Goal: Communication & Community: Ask a question

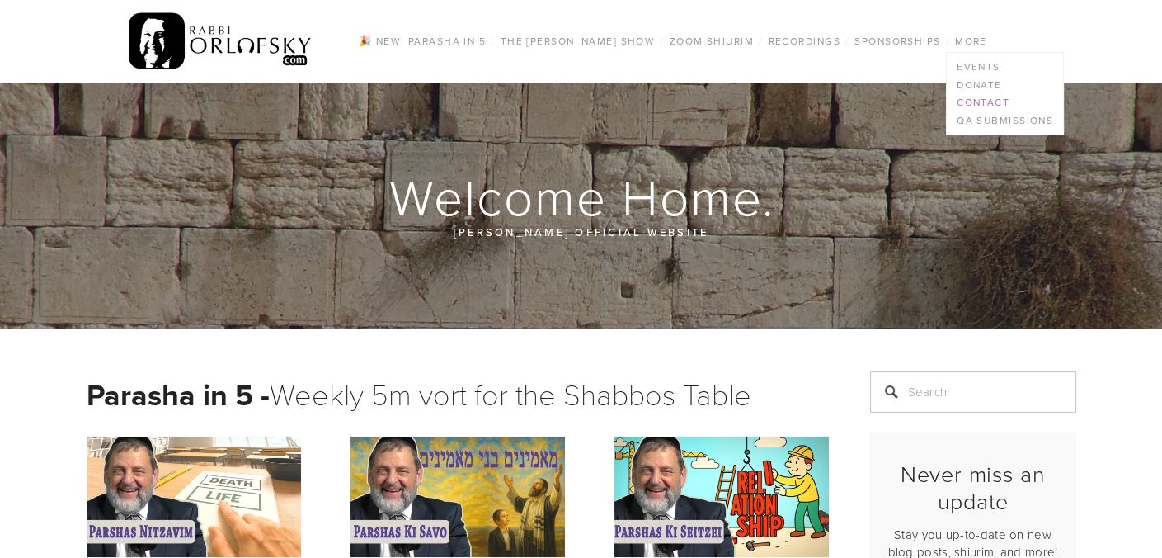
click at [982, 97] on link "Contact" at bounding box center [1005, 102] width 116 height 18
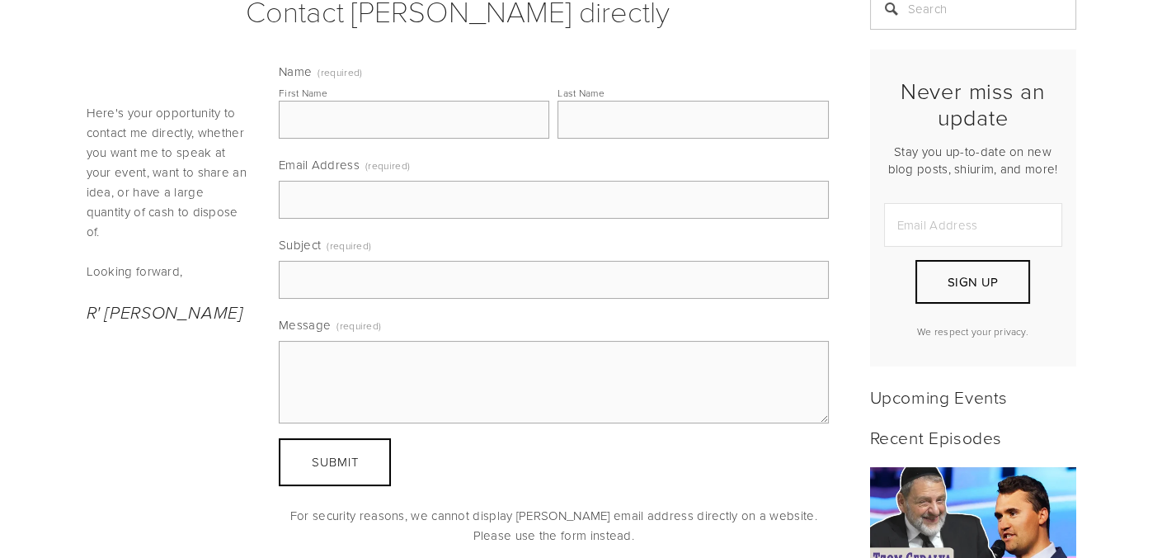
scroll to position [363, 0]
click at [451, 119] on input "First Name" at bounding box center [414, 121] width 271 height 38
type input "Shloime"
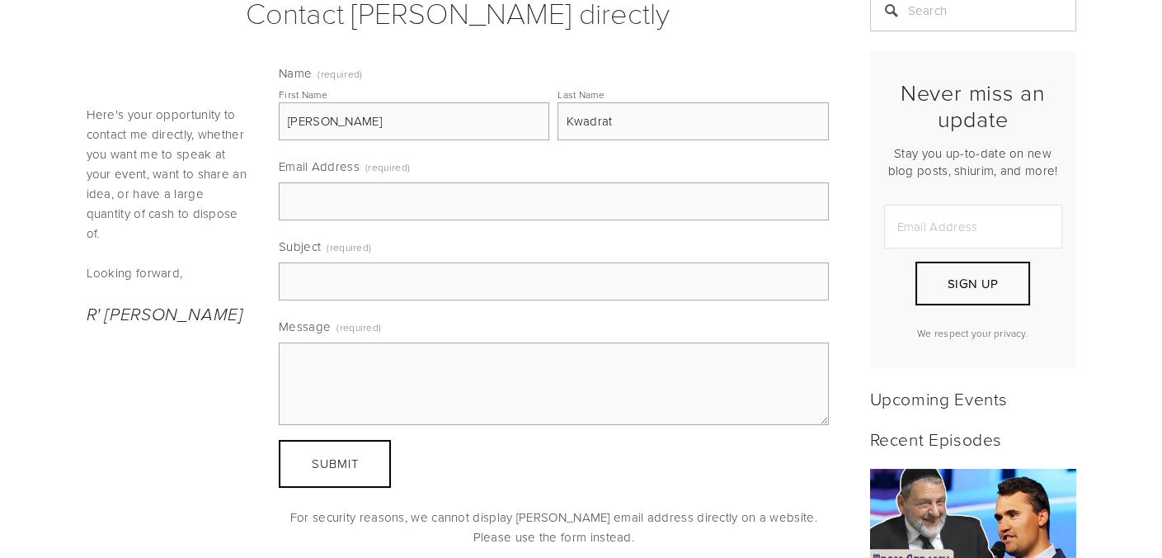
type input "Kwadrat"
click at [381, 195] on input "Email Address (required)" at bounding box center [554, 201] width 550 height 38
type input "shloimelondon@gmail.com"
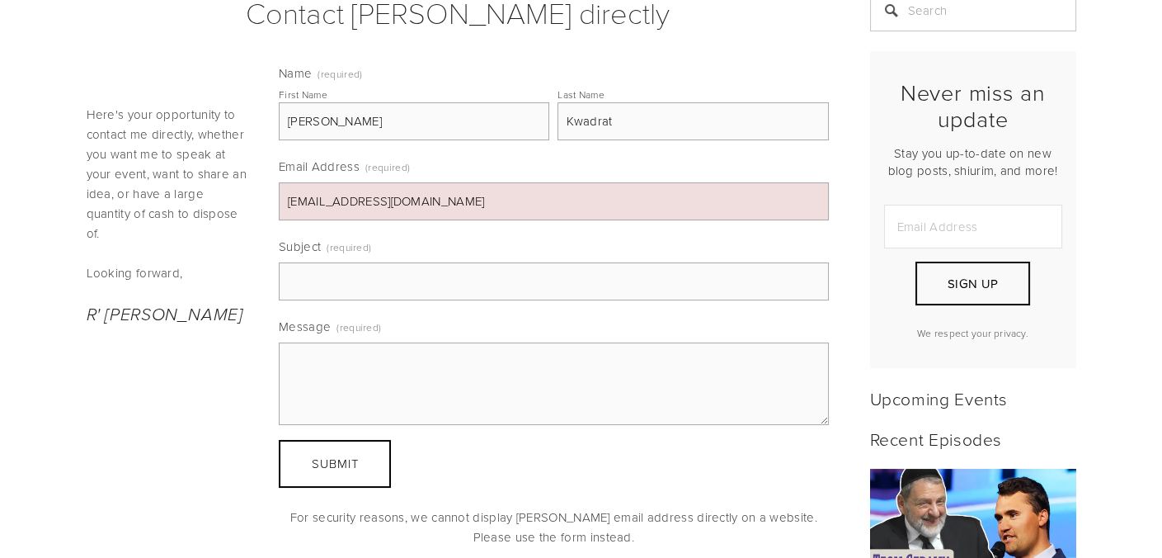
click at [387, 266] on input "Subject (required)" at bounding box center [554, 281] width 550 height 38
type input "Thanks for all wonderful shuirim"
type textarea "h"
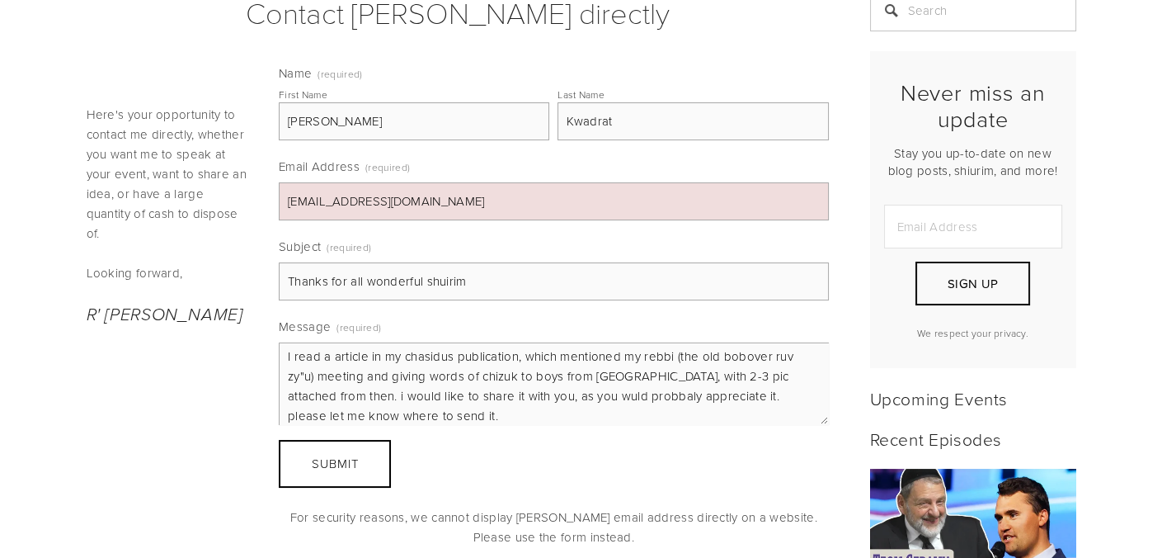
scroll to position [103, 0]
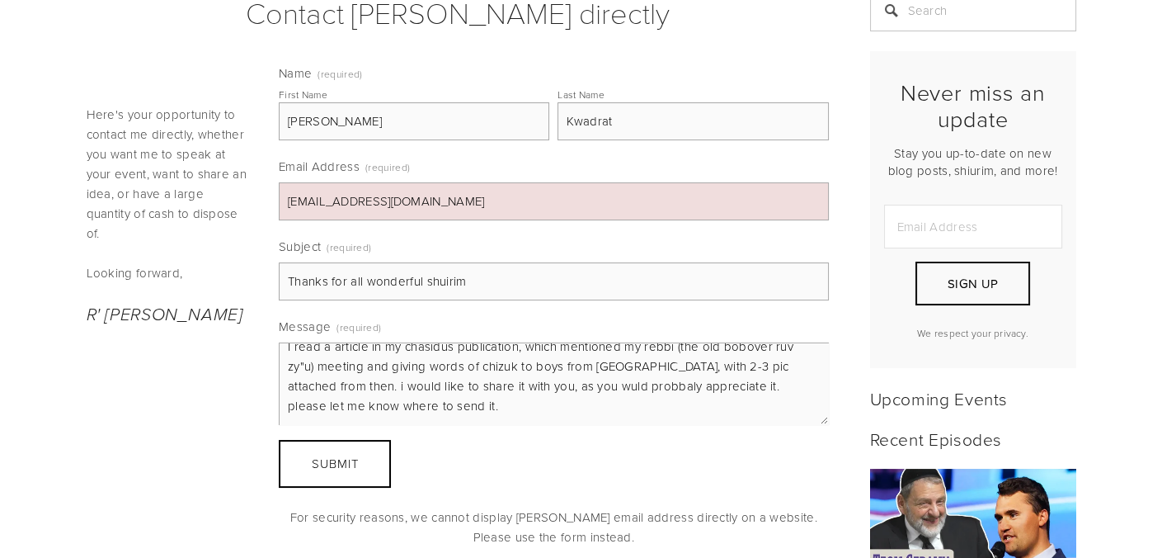
click at [515, 376] on textarea "ah gitten rebbi, Thank you for your wonderful shuirim and weekly episodes. your…" at bounding box center [554, 383] width 550 height 83
click at [530, 392] on textarea "ah gitten rebbi, Thank you for your wonderful shuirim and weekly episodes. your…" at bounding box center [554, 383] width 550 height 83
click at [523, 408] on textarea "ah gitten rebbi, Thank you for your wonderful shuirim and weekly episodes. your…" at bounding box center [554, 383] width 550 height 83
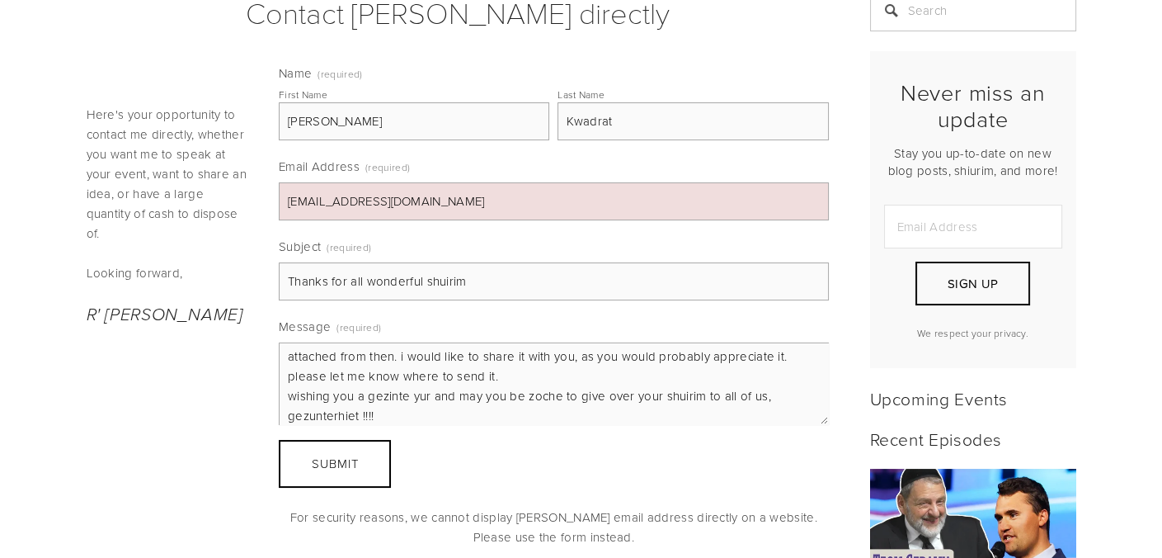
scroll to position [144, 0]
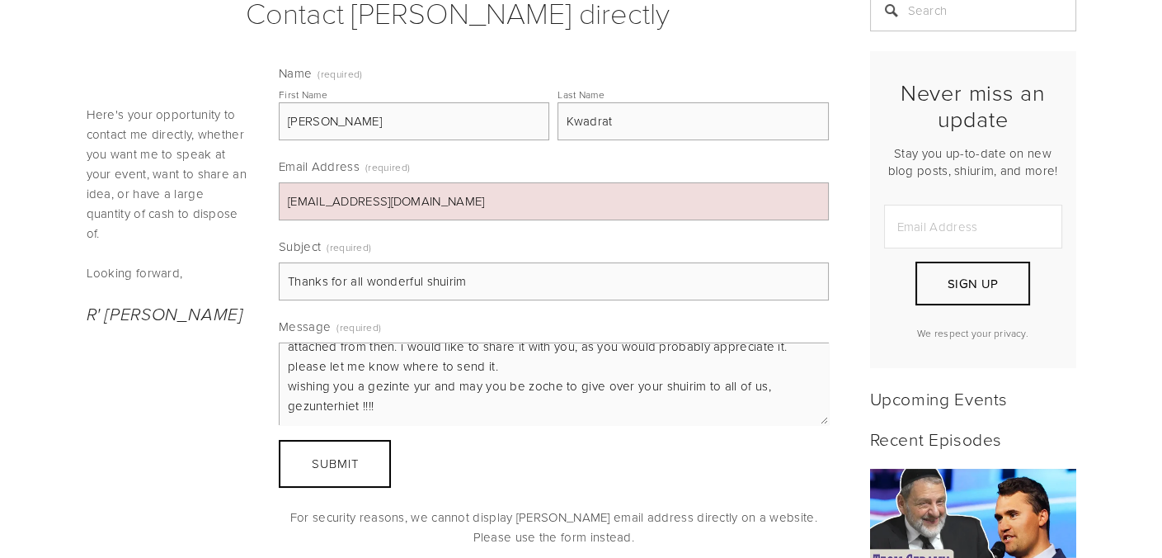
click at [408, 376] on textarea "ah gitten rebbi, Thank you for your wonderful shuirim and weekly episodes. your…" at bounding box center [554, 383] width 550 height 83
click at [416, 418] on textarea "ah gitten rebbi, Thank you for your wonderful shuirim and weekly episodes. your…" at bounding box center [554, 383] width 550 height 83
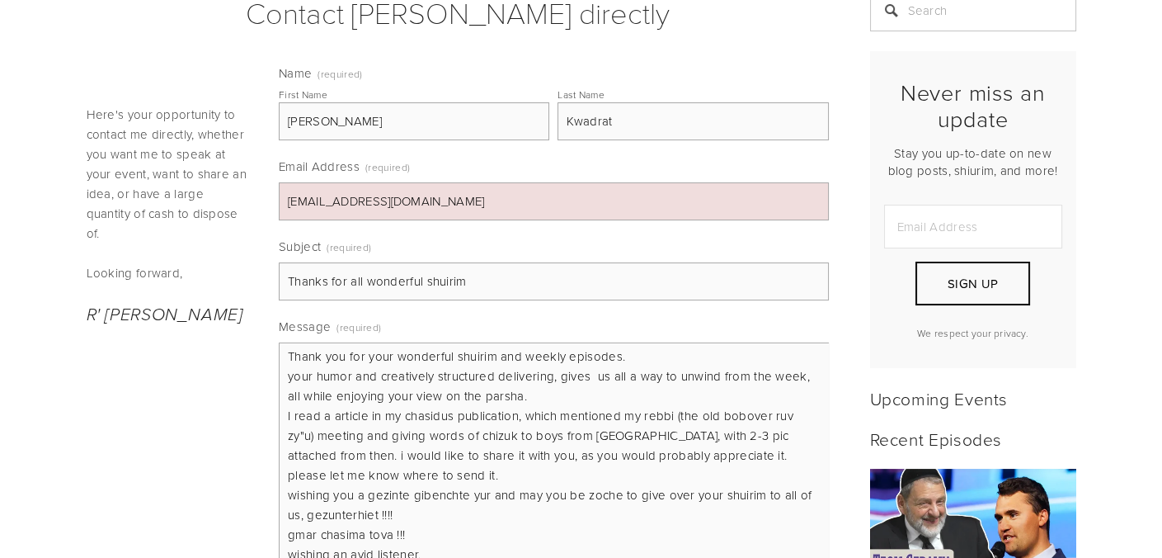
scroll to position [45, 0]
drag, startPoint x: 826, startPoint y: 418, endPoint x: 837, endPoint y: 587, distance: 169.5
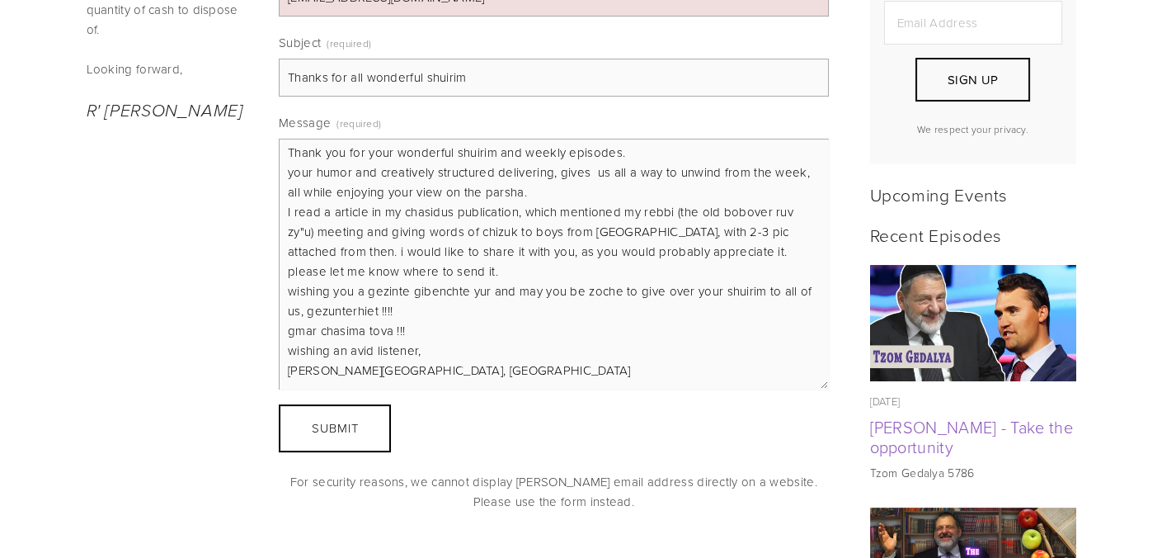
scroll to position [591, 0]
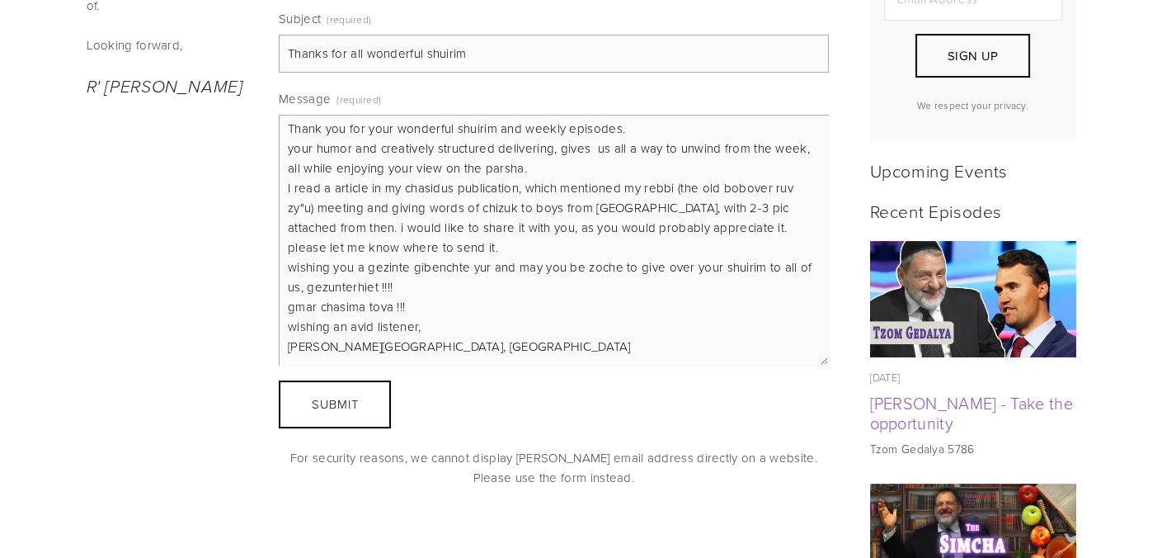
click at [449, 338] on textarea "ah gitten rebbi, Thank you for your wonderful shuirim and weekly episodes. your…" at bounding box center [554, 240] width 550 height 251
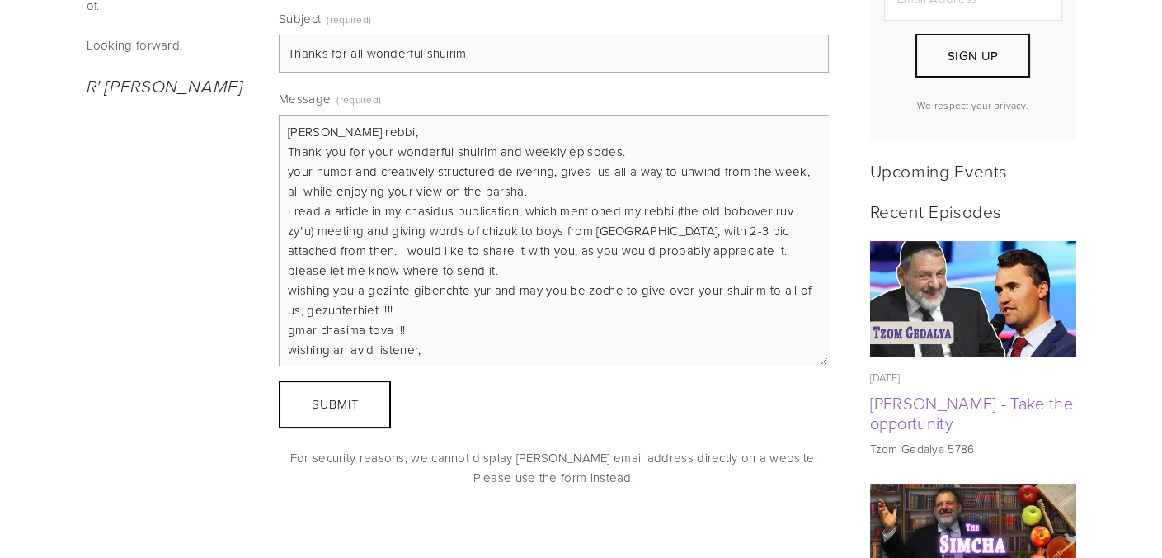
scroll to position [0, 0]
click at [296, 167] on textarea "ah gitten rebbi, Thank you for your wonderful shuirim and weekly episodes. your…" at bounding box center [554, 240] width 550 height 251
click at [591, 166] on textarea "ah gitten rebbi, Thank you for your wonderful shuirim and weekly episodes. Your…" at bounding box center [554, 240] width 550 height 251
click at [787, 225] on textarea "ah gitten rebbi, Thank you for your wonderful shuirim and weekly episodes. Your…" at bounding box center [554, 240] width 550 height 251
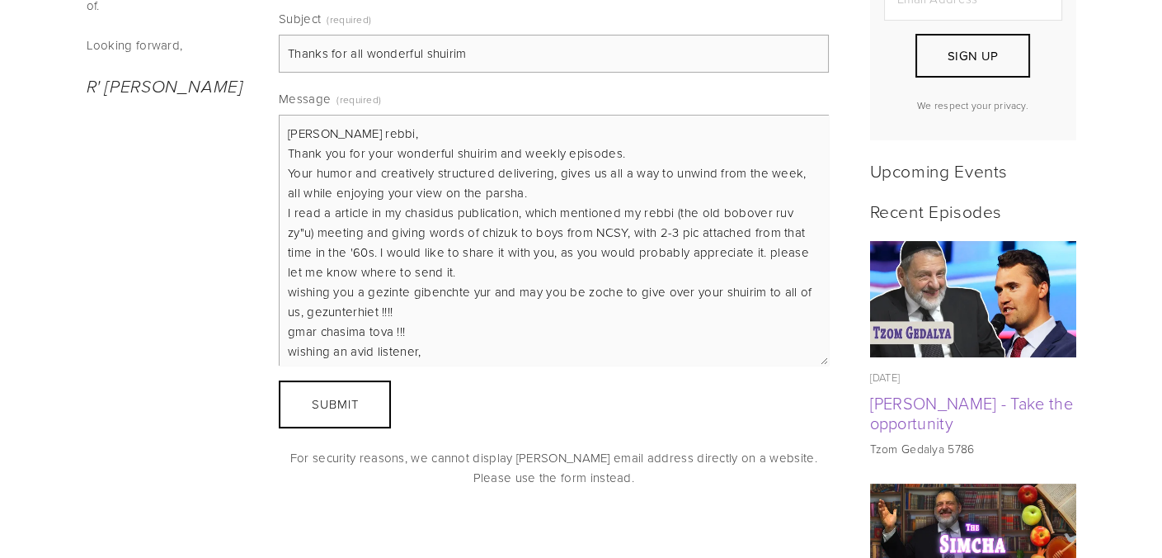
click at [510, 323] on textarea "ah gitten rebbi, Thank you for your wonderful shuirim and weekly episodes. Your…" at bounding box center [554, 240] width 550 height 251
click at [296, 130] on textarea "ah gitten rebbi, Thank you for your wonderful shuirim and weekly episodes. Your…" at bounding box center [554, 240] width 550 height 251
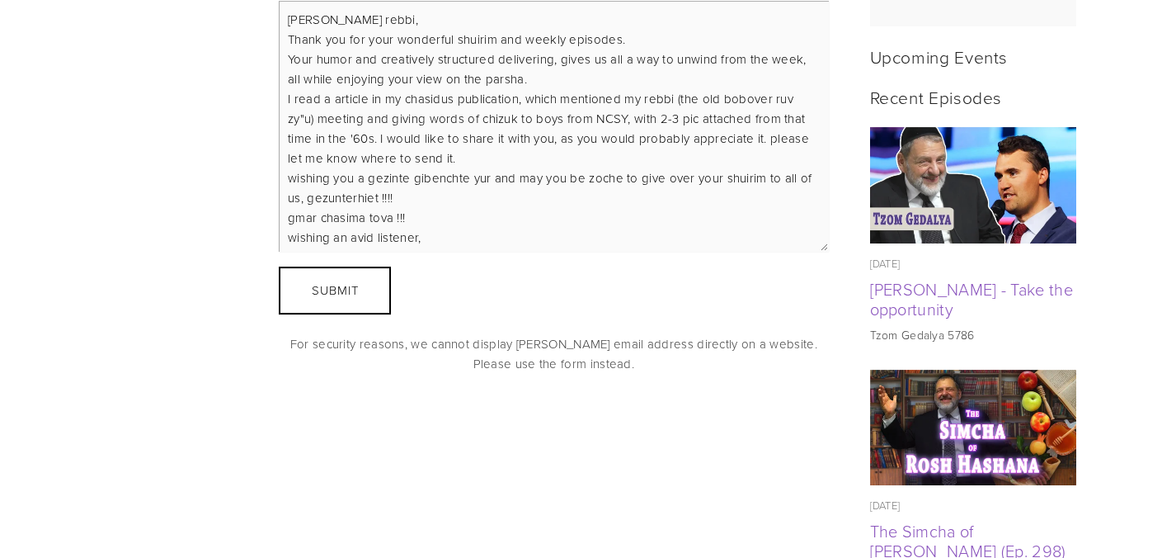
scroll to position [709, 0]
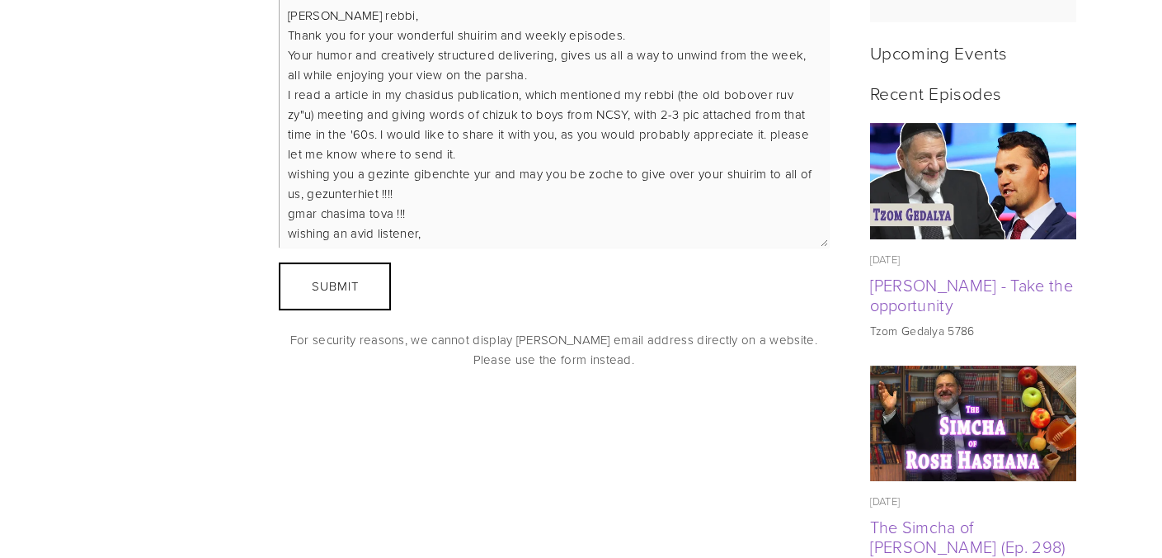
click at [422, 229] on textarea "Ah gitten rebbi, Thank you for your wonderful shuirim and weekly episodes. Your…" at bounding box center [554, 122] width 550 height 251
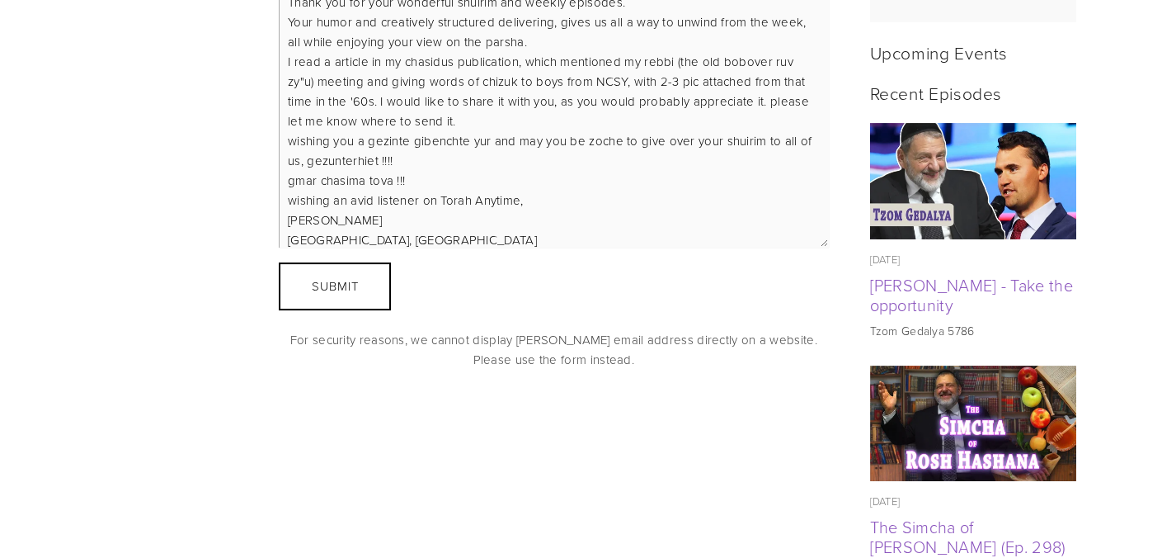
scroll to position [44, 0]
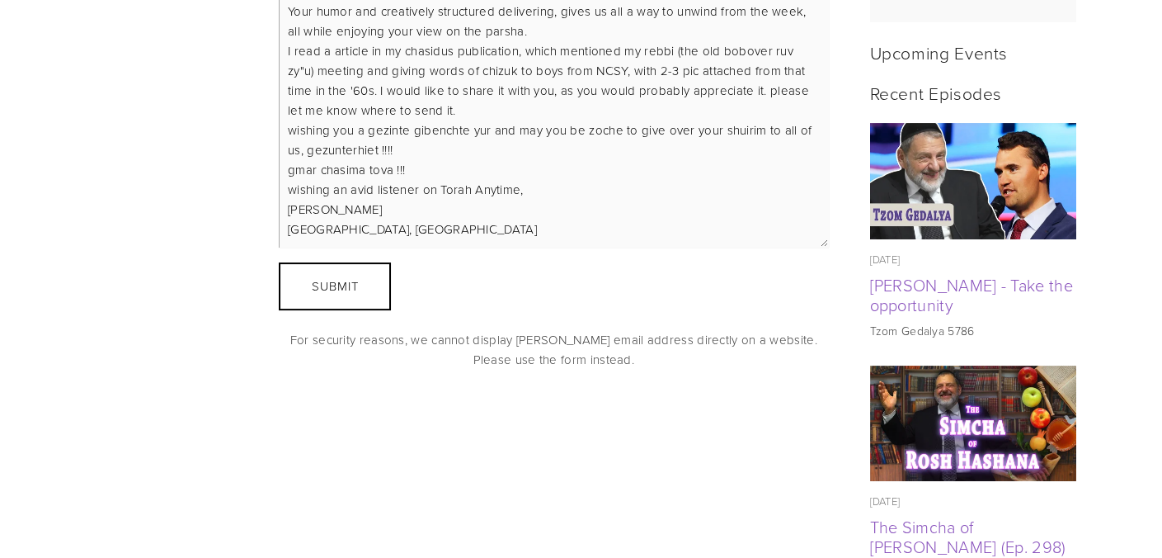
click at [347, 209] on textarea "Ah gitten rebbi, Thank you for your wonderful shuirim and weekly episodes. Your…" at bounding box center [554, 122] width 550 height 251
click at [431, 226] on textarea "Ah gitten rebbi, Thank you for your wonderful shuirim and weekly episodes. Your…" at bounding box center [554, 122] width 550 height 251
type textarea "Ah gitten rebbi, Thank you for your wonderful shuirim and weekly episodes. Your…"
click at [380, 285] on button "Submit Submit" at bounding box center [335, 286] width 112 height 48
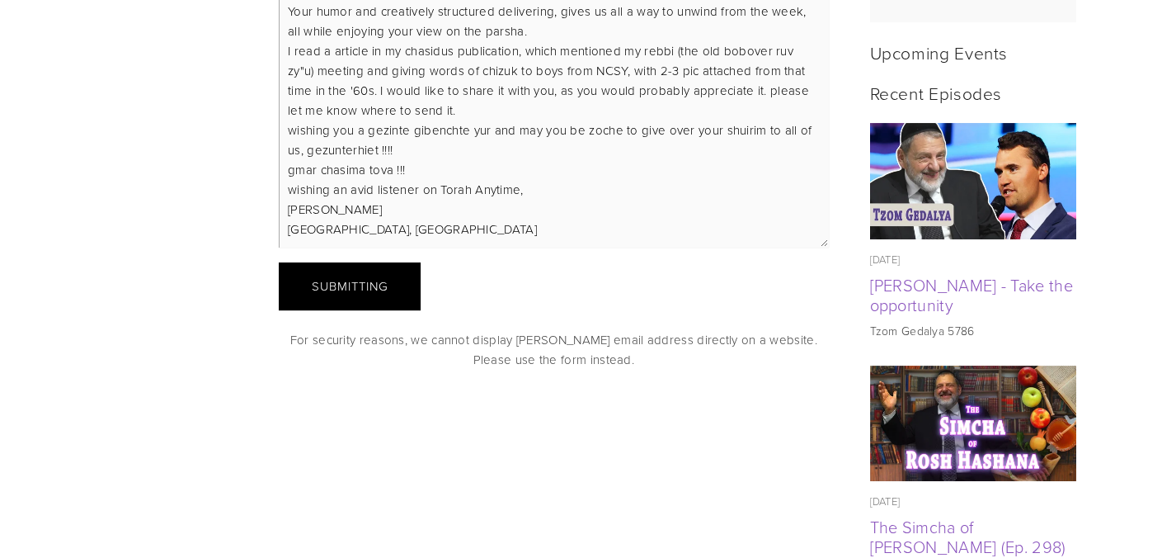
scroll to position [283, 0]
